Goal: Information Seeking & Learning: Check status

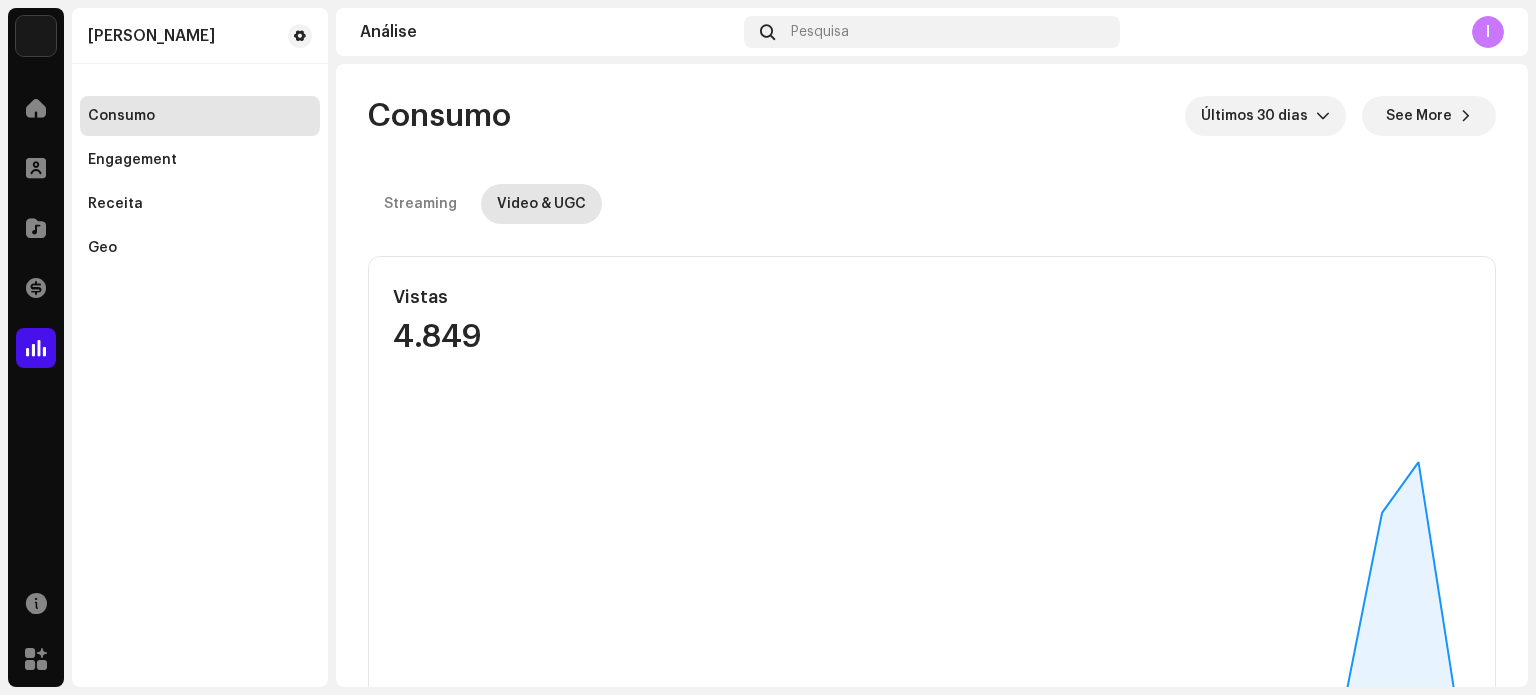
scroll to position [500, 0]
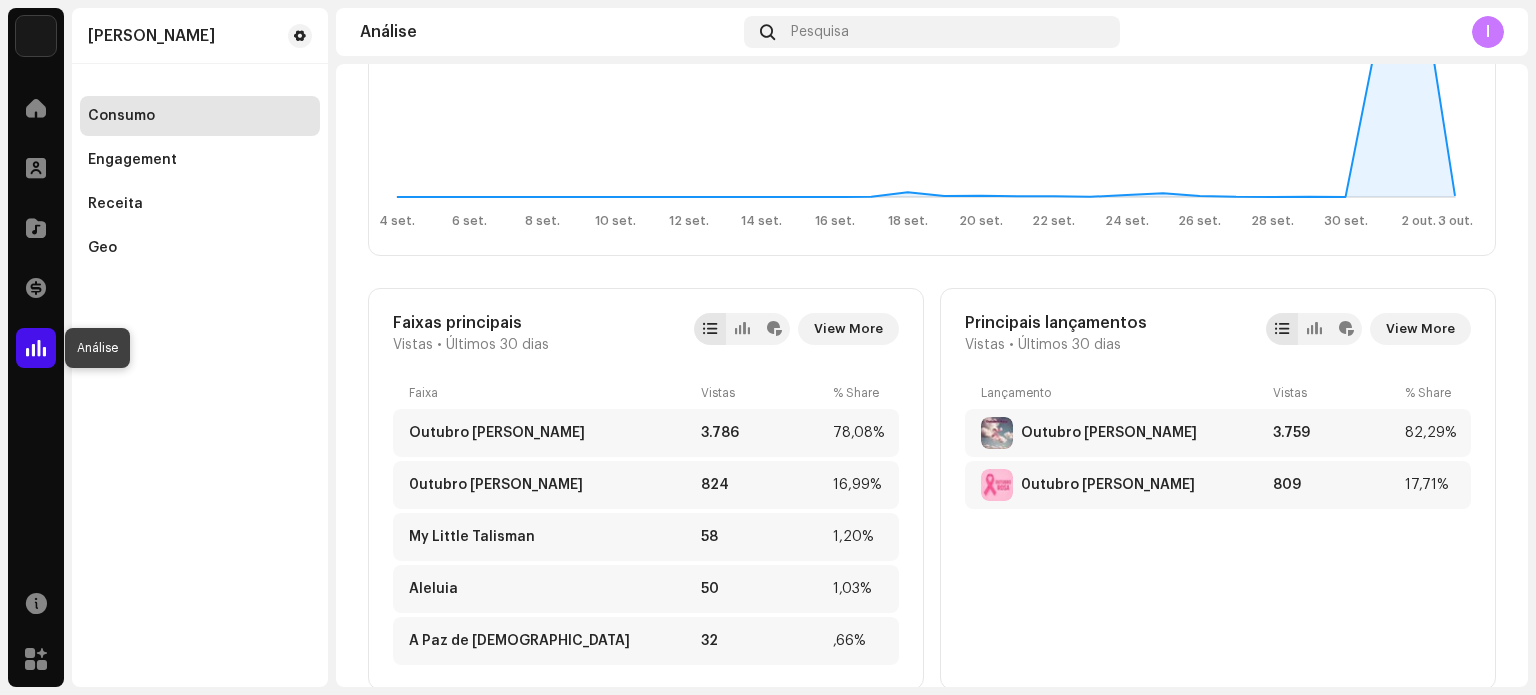
click at [30, 340] on span at bounding box center [36, 348] width 20 height 16
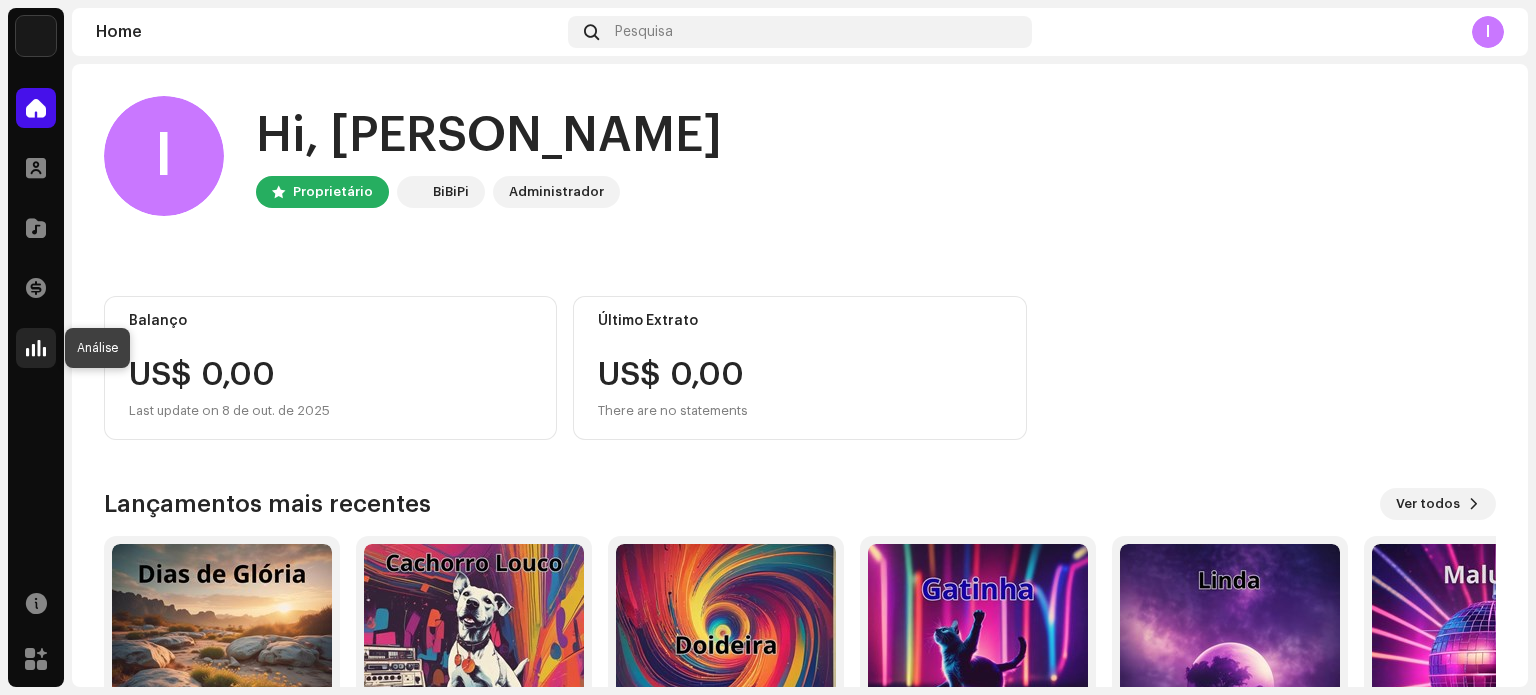
click at [36, 342] on span at bounding box center [36, 348] width 20 height 16
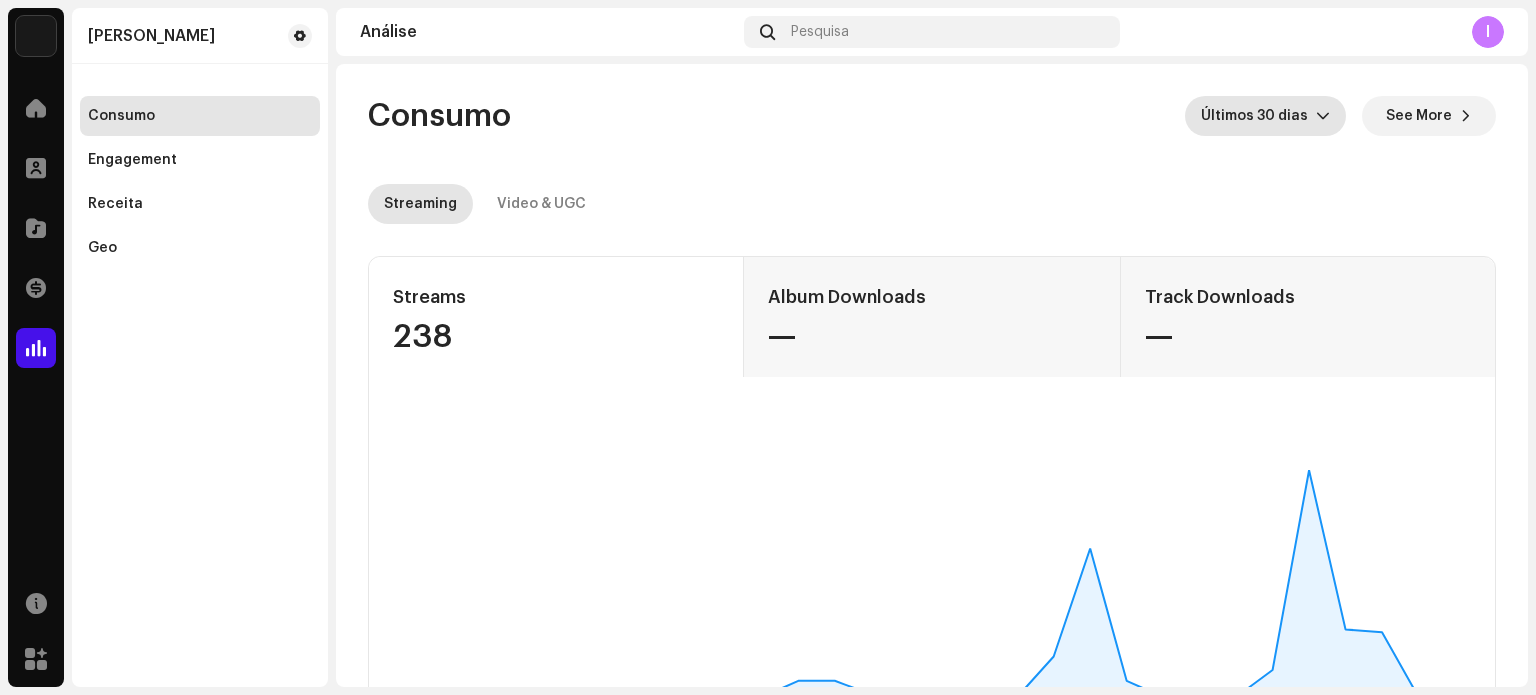
click at [1316, 118] on icon "dropdown trigger" at bounding box center [1323, 116] width 14 height 14
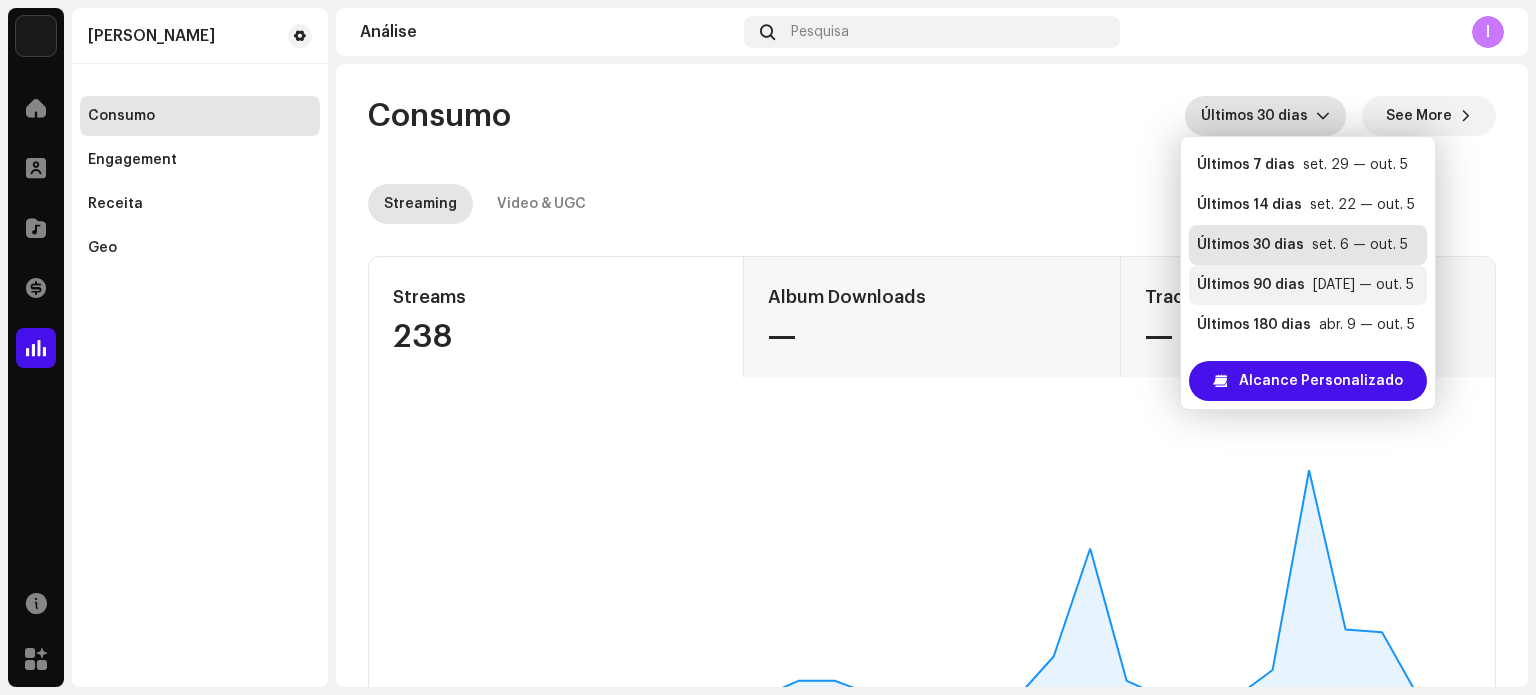
click at [1289, 280] on div "Últimos 90 dias" at bounding box center [1251, 285] width 108 height 20
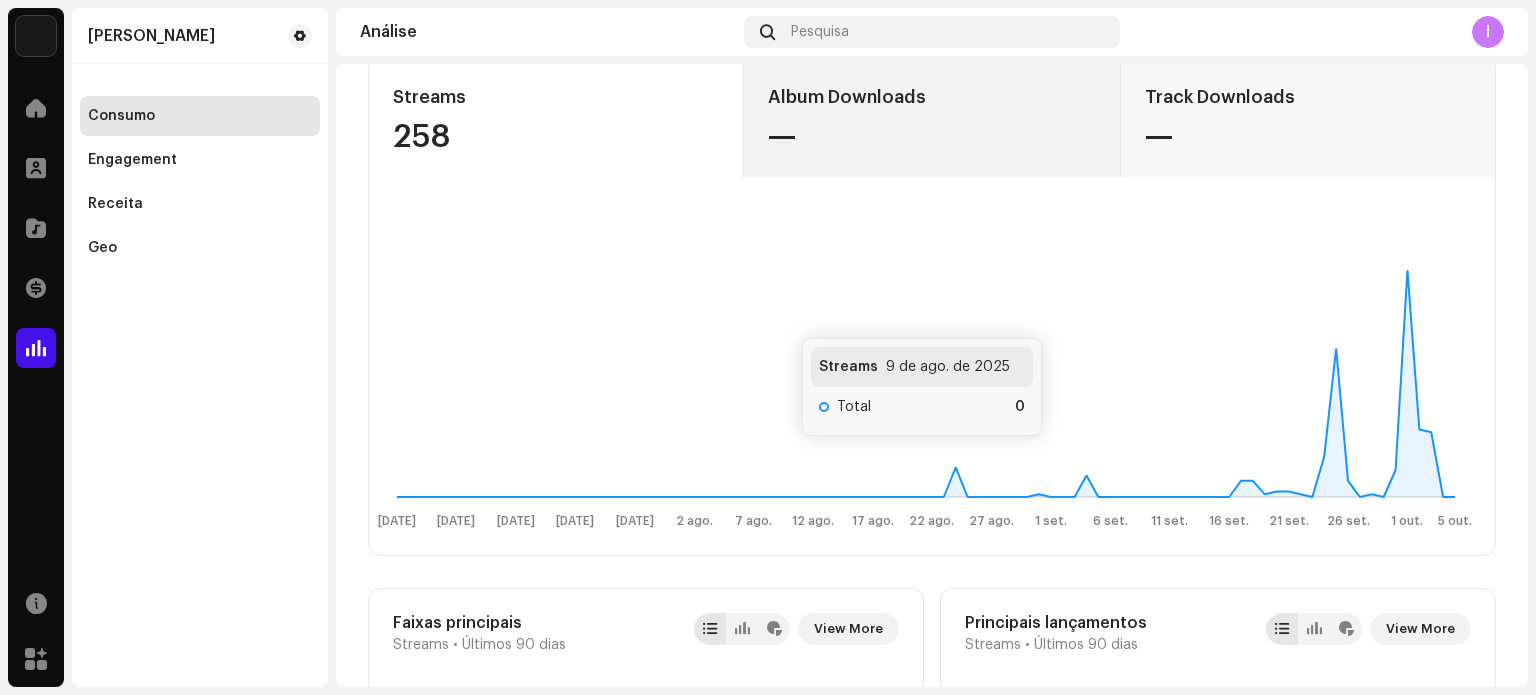
scroll to position [100, 0]
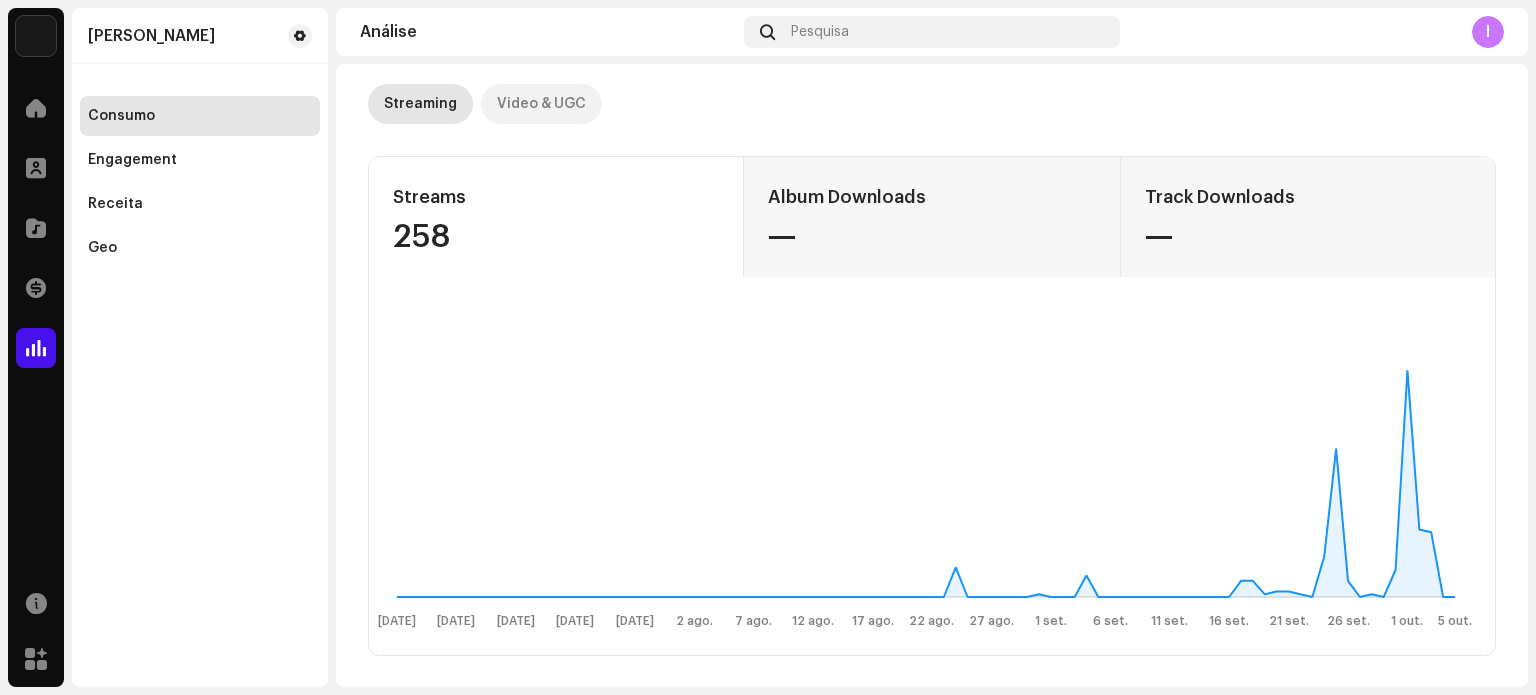
click at [571, 107] on div "Video & UGC" at bounding box center [541, 104] width 89 height 40
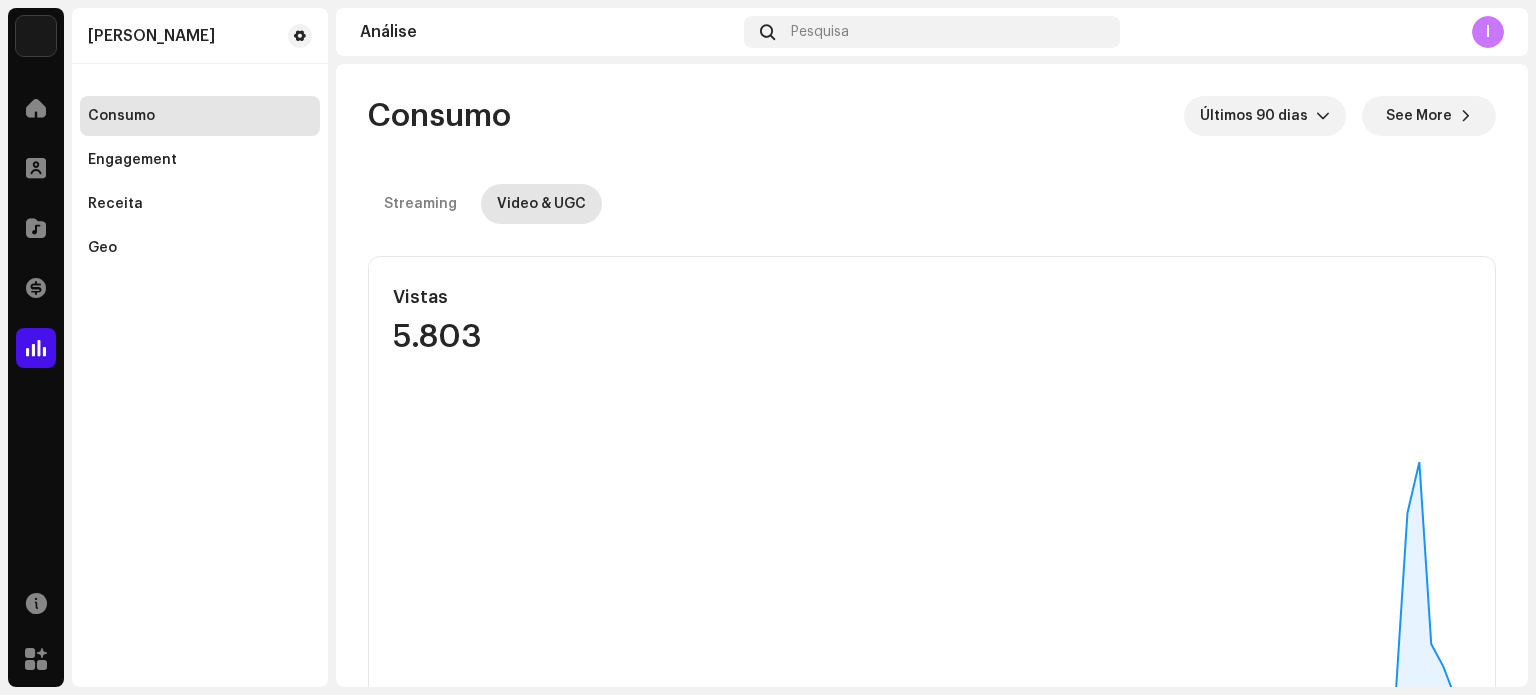
scroll to position [300, 0]
